Goal: Check status: Check status

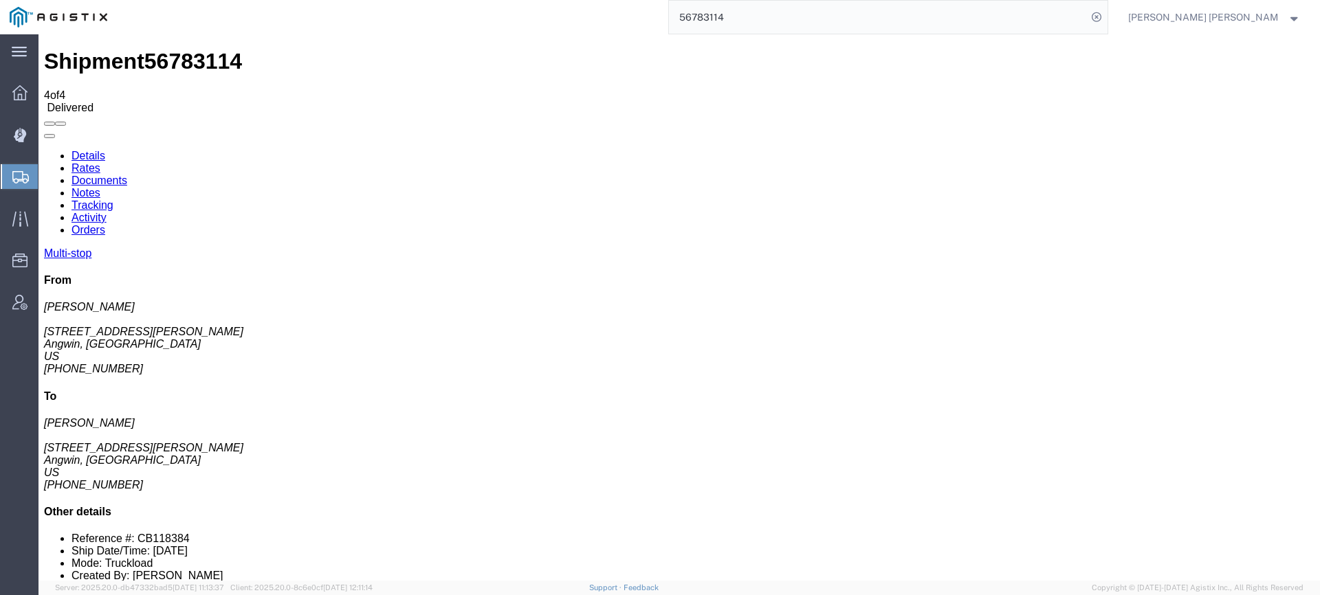
click at [798, 19] on input "56783114" at bounding box center [878, 17] width 418 height 33
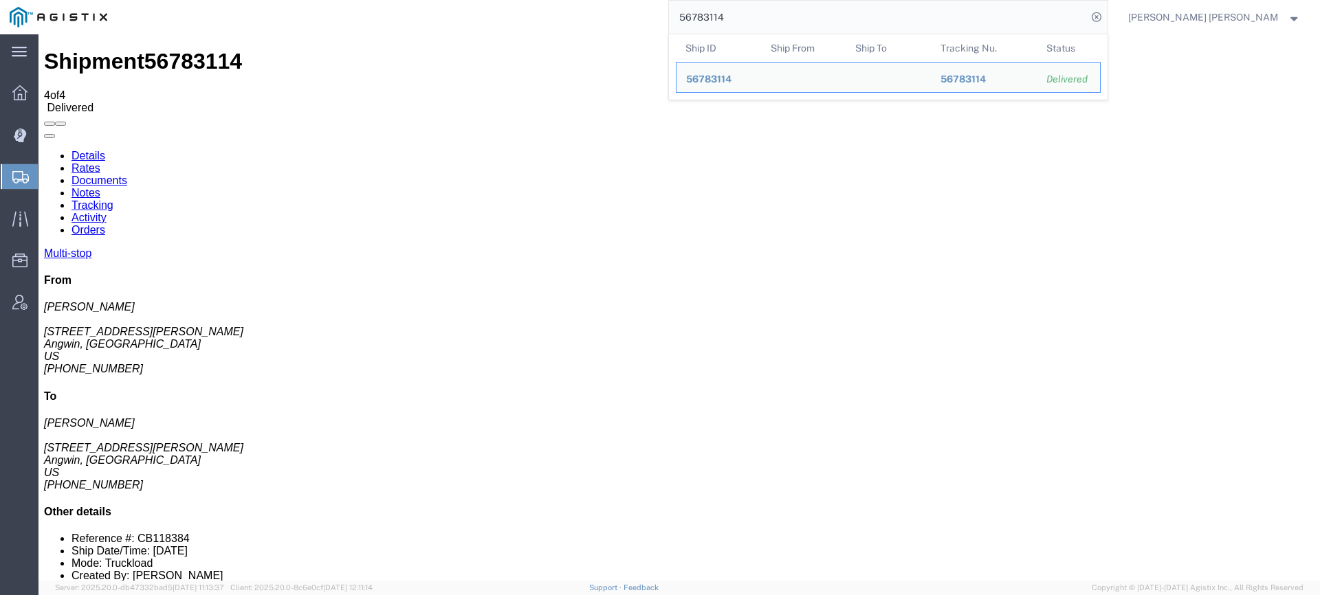
drag, startPoint x: 799, startPoint y: 19, endPoint x: 710, endPoint y: 0, distance: 91.3
click at [712, 1] on div "56783114 Ship ID Ship From Ship To Tracking Nu. Status Ship ID 56783114 Ship Fr…" at bounding box center [612, 17] width 991 height 34
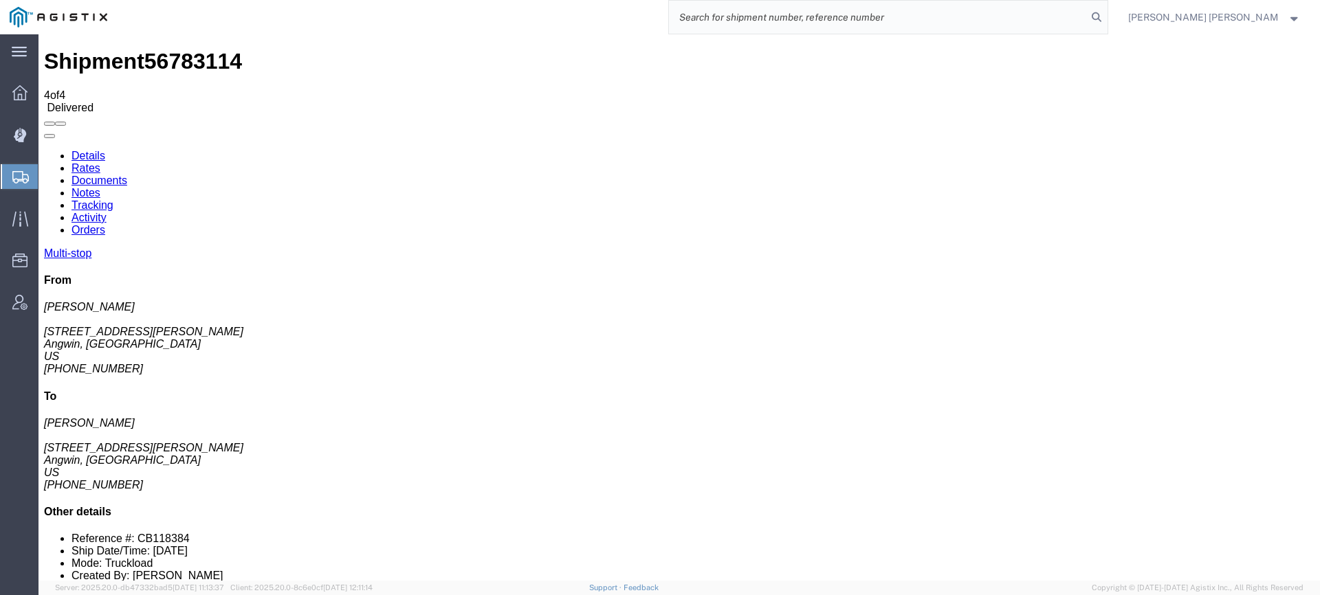
paste input "56994883"
type input "56994883"
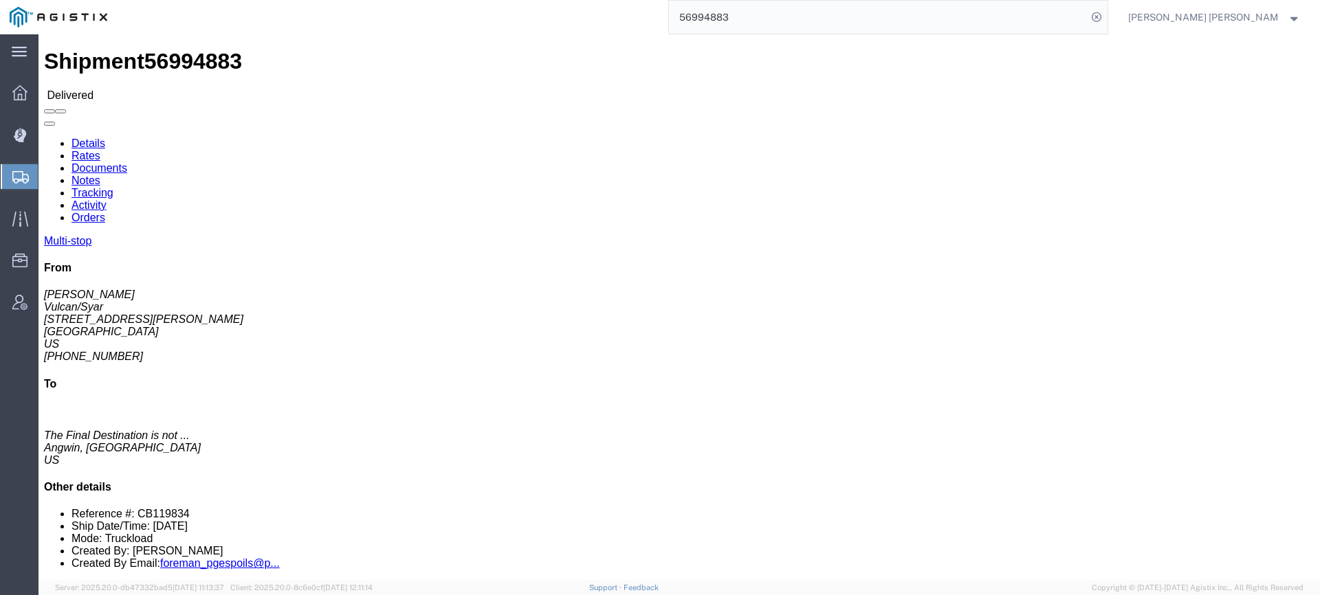
click link "Documents"
